Goal: Browse casually: Explore the website without a specific task or goal

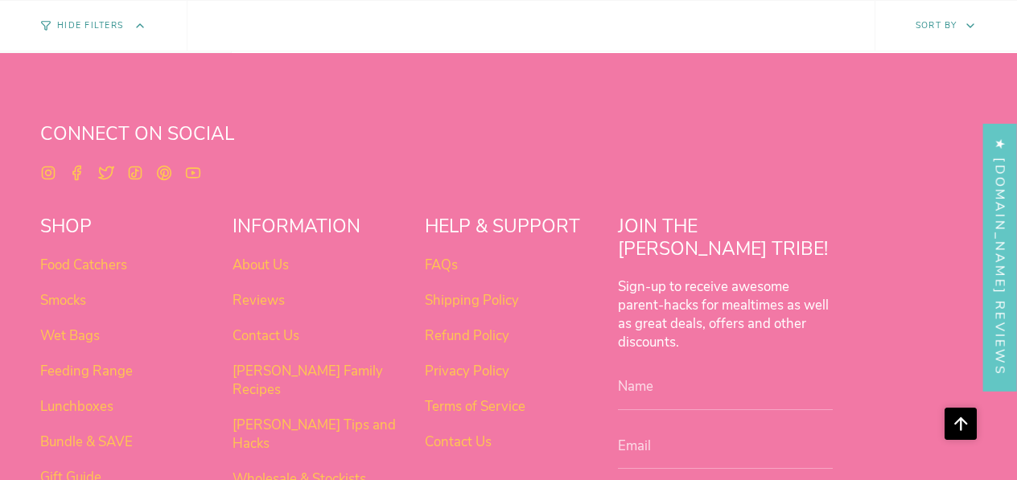
scroll to position [1320, 0]
